Goal: Complete application form

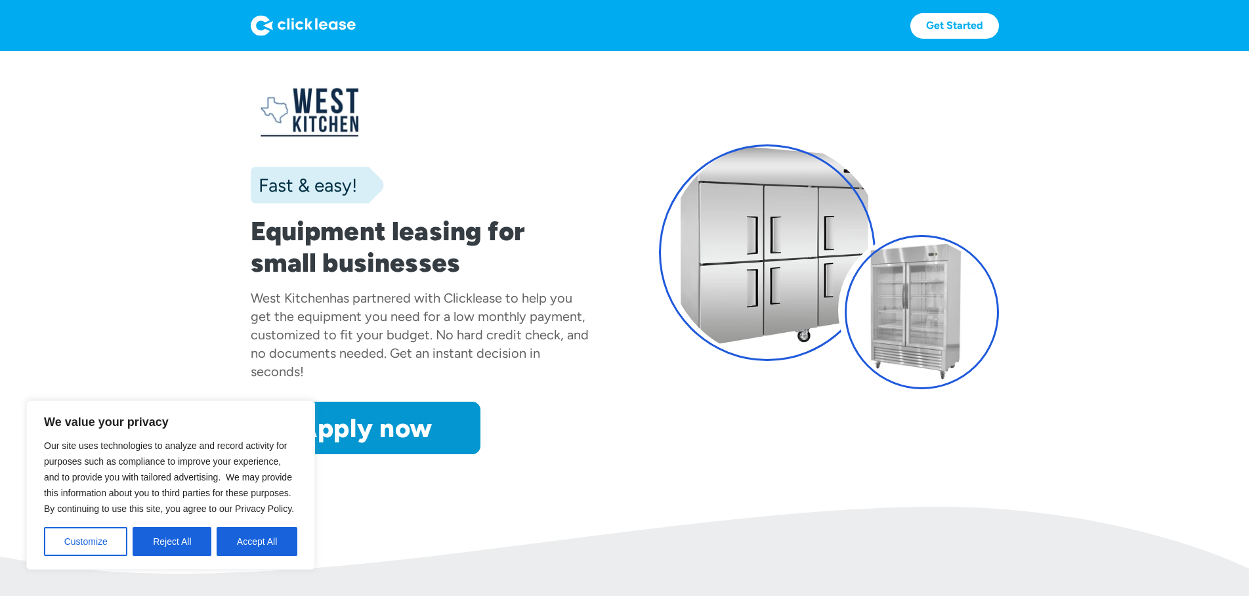
click at [479, 381] on div "West Kitchen has partnered with Clicklease to help you get the equipment you ne…" at bounding box center [421, 335] width 340 height 92
click at [242, 538] on button "Accept All" at bounding box center [257, 541] width 81 height 29
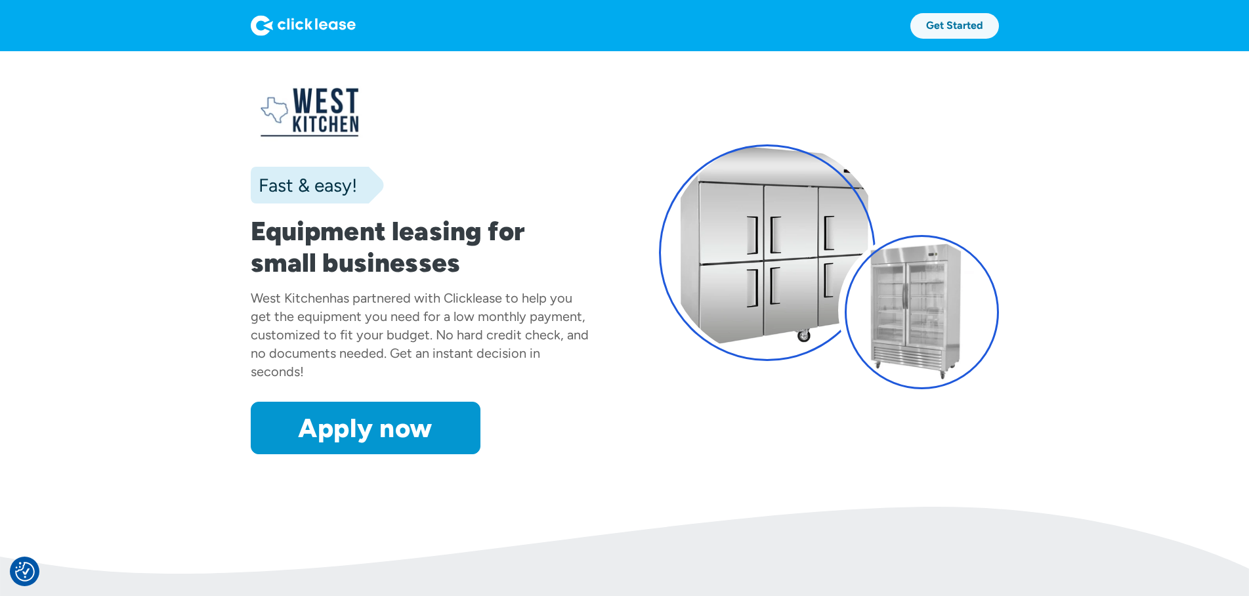
click at [999, 29] on link "Get Started" at bounding box center [954, 26] width 89 height 26
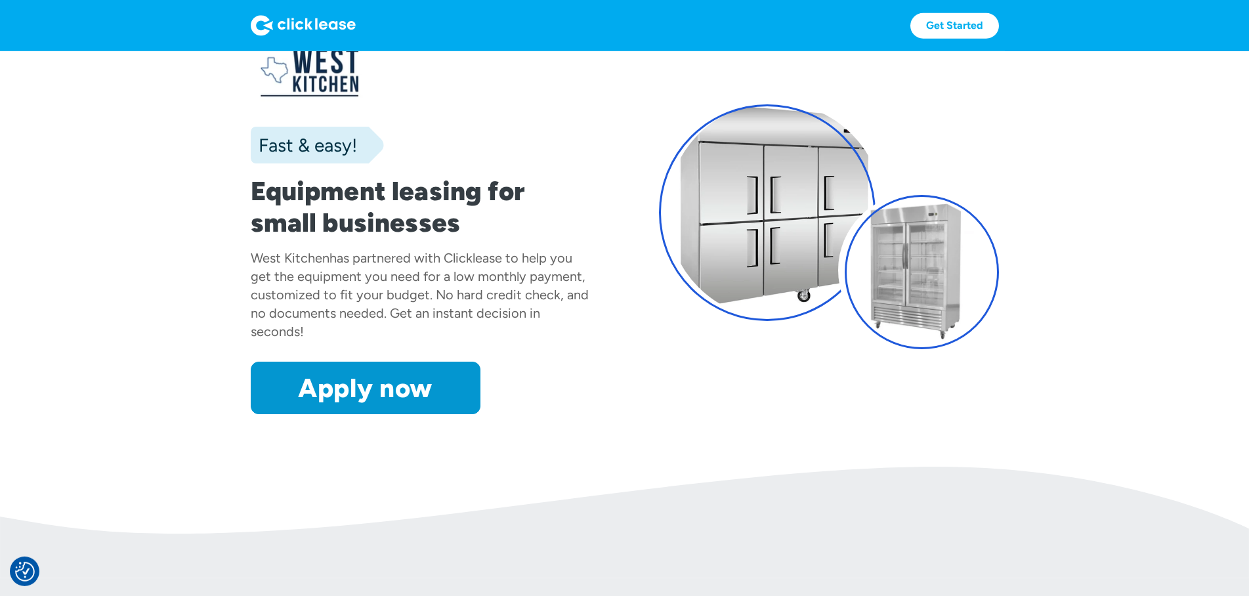
scroll to position [67, 0]
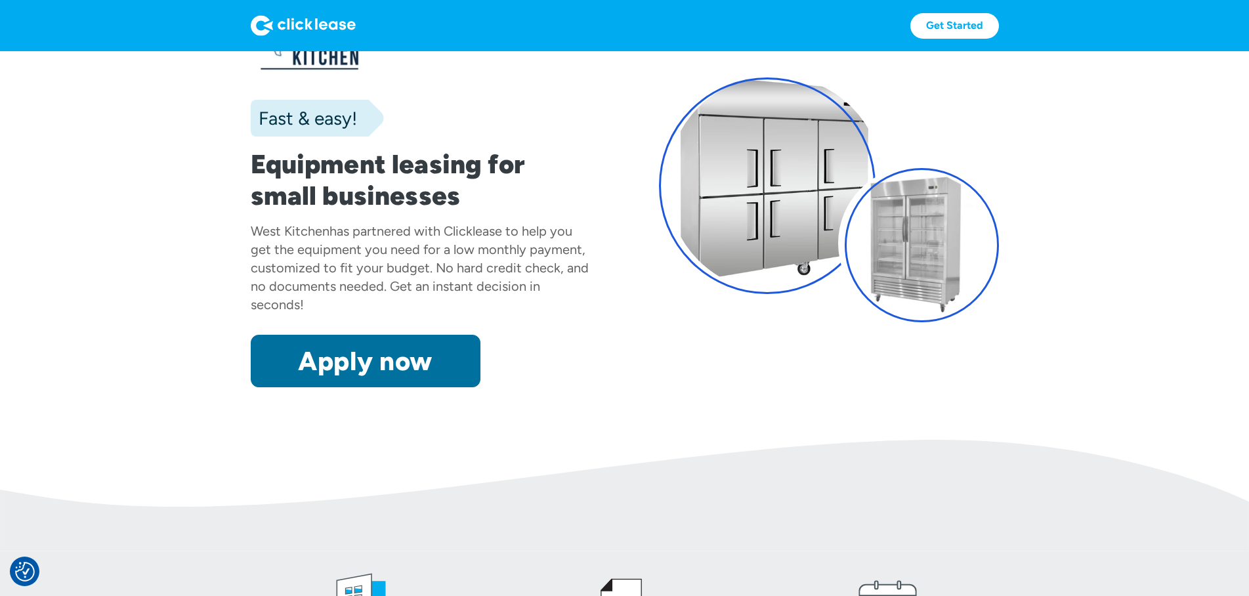
click at [262, 387] on link "Apply now" at bounding box center [366, 361] width 230 height 53
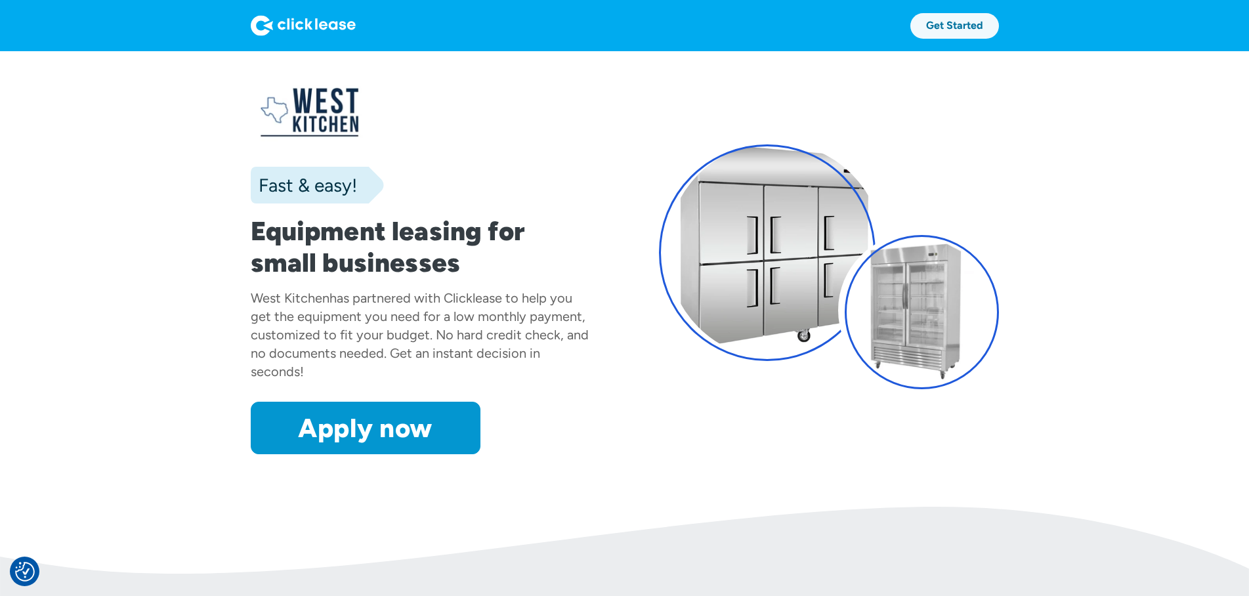
click at [999, 30] on link "Get Started" at bounding box center [954, 26] width 89 height 26
